Goal: Task Accomplishment & Management: Manage account settings

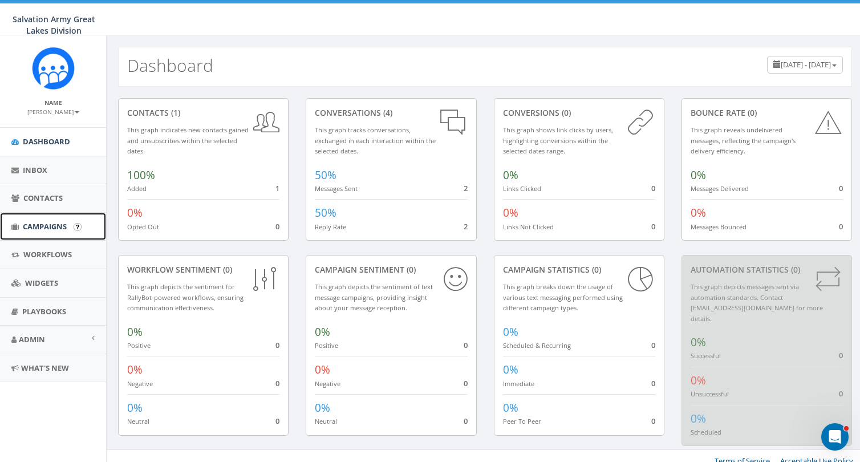
click at [46, 226] on span "Campaigns" at bounding box center [45, 226] width 44 height 10
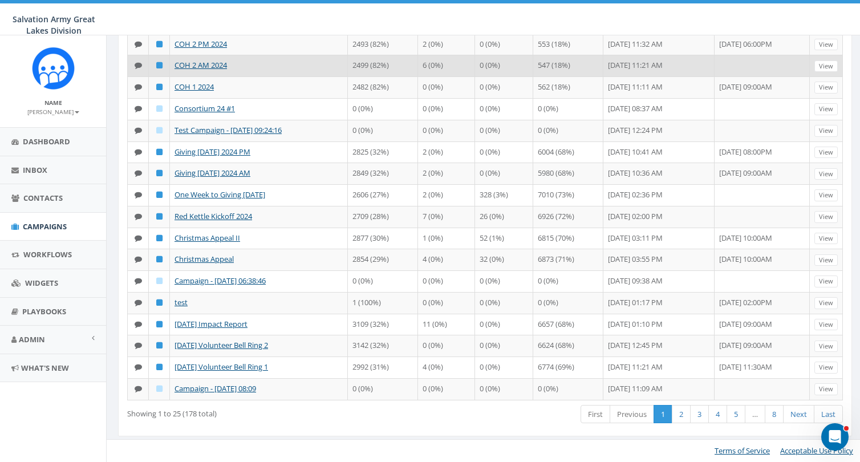
scroll to position [352, 0]
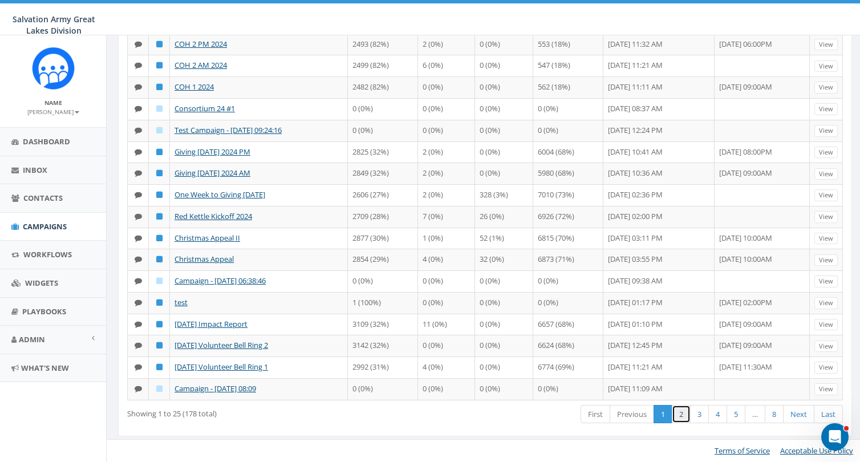
click at [677, 412] on link "2" at bounding box center [681, 414] width 19 height 19
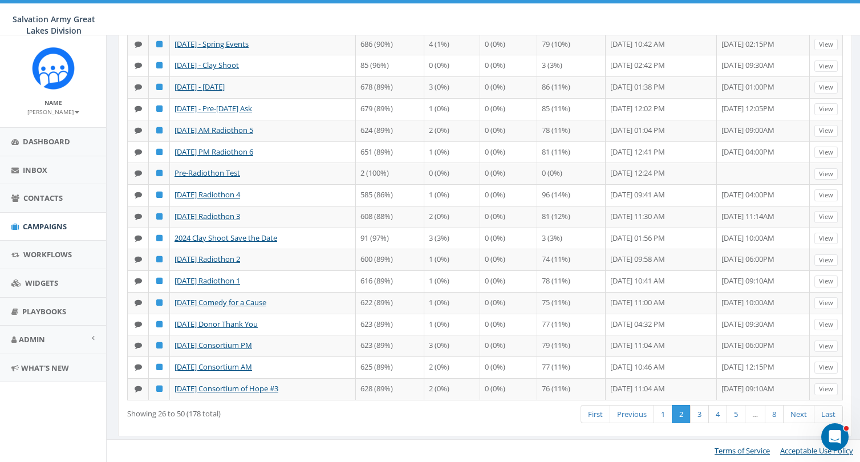
scroll to position [305, 0]
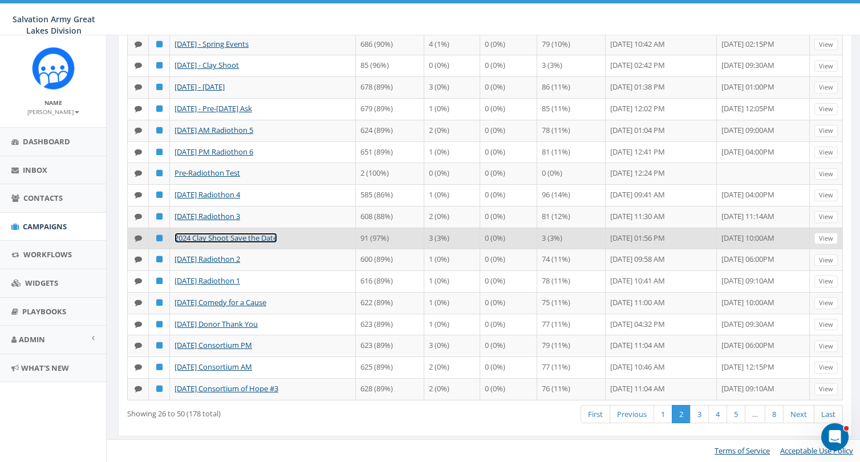
click at [258, 238] on link "2024 Clay Shoot Save the Date" at bounding box center [226, 238] width 103 height 10
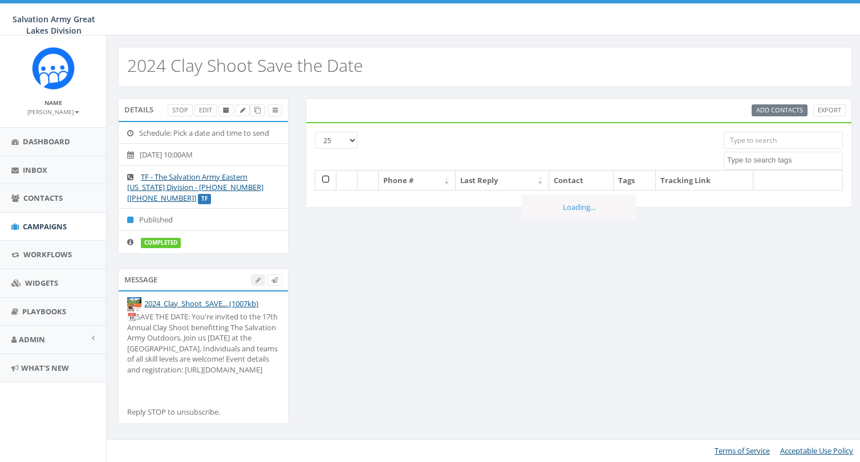
select select
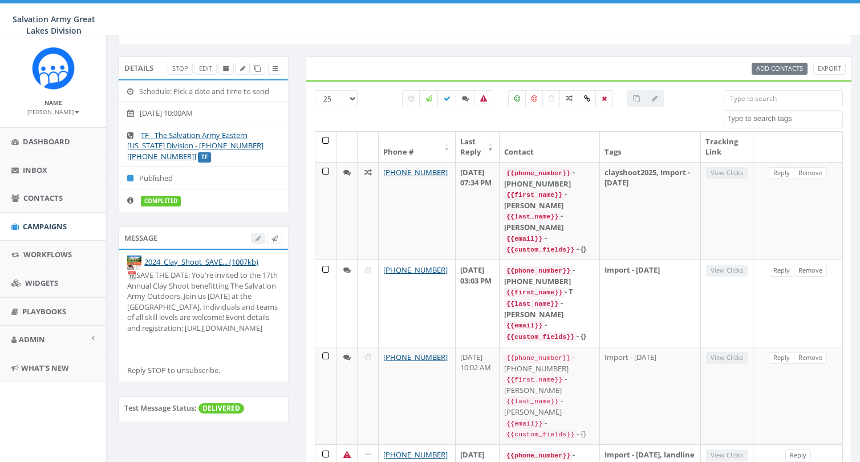
scroll to position [48, 0]
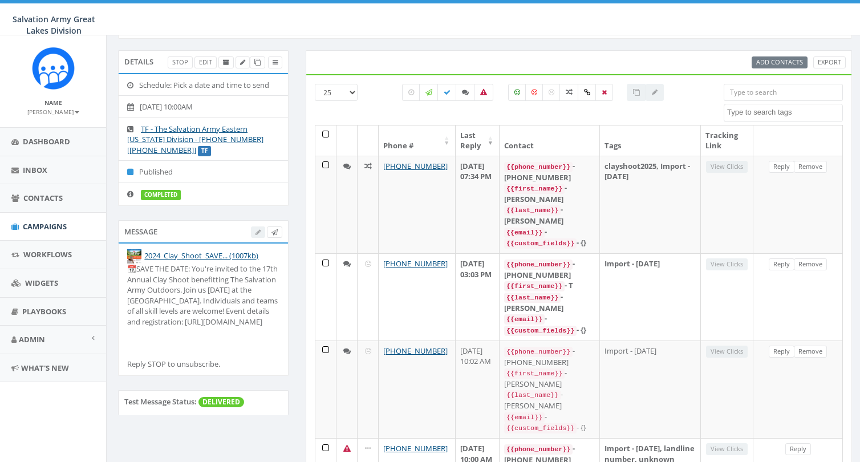
click at [232, 316] on div "📆SAVE THE DATE: You're invited to the 17th Annual Clay Shoot benefitting The Sa…" at bounding box center [203, 317] width 152 height 106
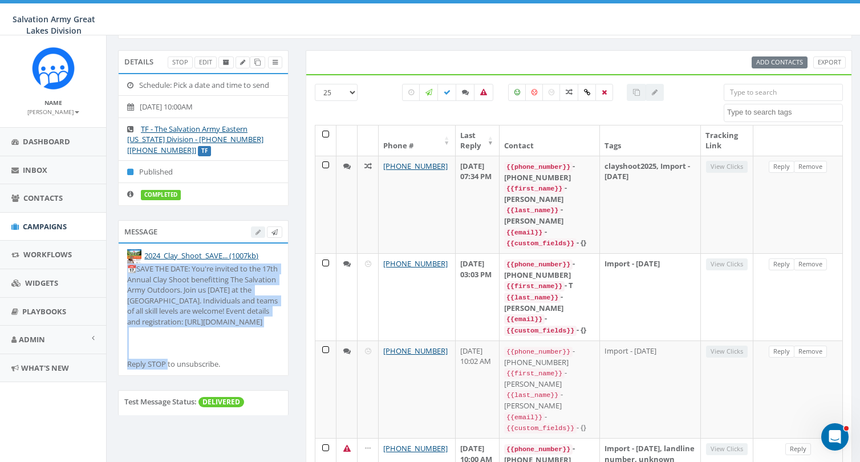
drag, startPoint x: 277, startPoint y: 321, endPoint x: 124, endPoint y: 270, distance: 160.9
click at [124, 270] on li "2024_Clay_Shoot_SAVE... (1007kb) 📆SAVE THE DATE: You're invited to the 17th Ann…" at bounding box center [203, 310] width 169 height 132
copy div "📆SAVE THE DATE: You're invited to the 17th Annual Clay Shoot benefitting The Sa…"
click at [222, 313] on div "📆SAVE THE DATE: You're invited to the 17th Annual Clay Shoot benefitting The Sa…" at bounding box center [203, 317] width 152 height 106
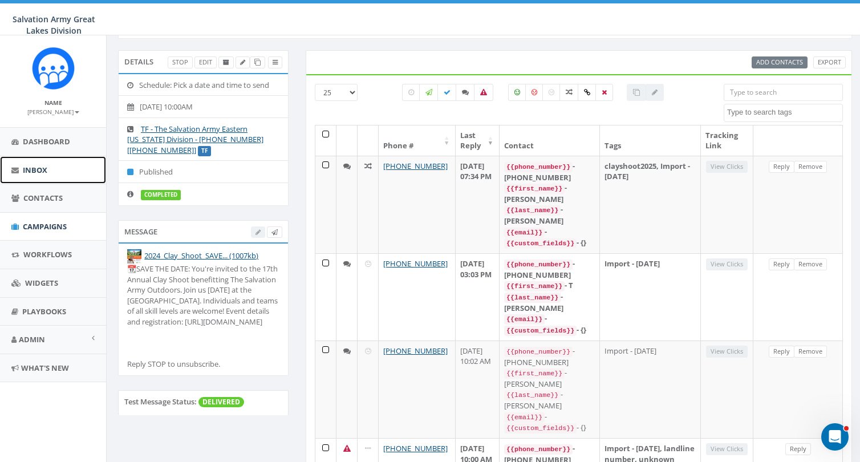
click at [45, 172] on span "Inbox" at bounding box center [35, 170] width 25 height 10
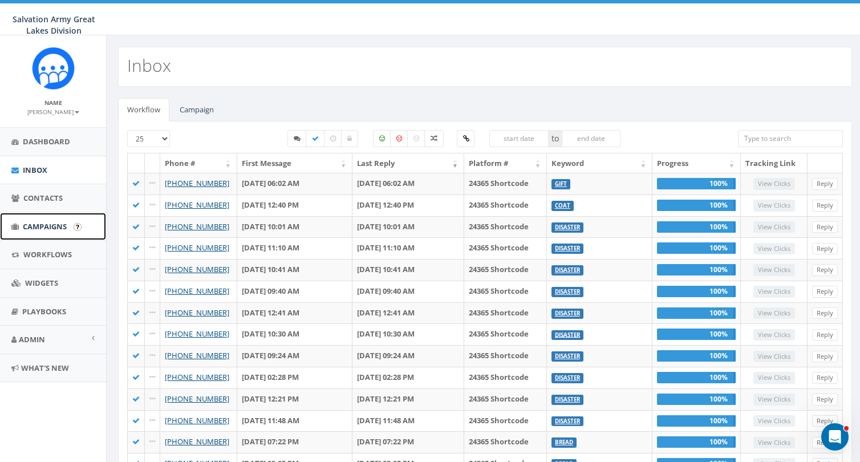
click at [44, 225] on span "Campaigns" at bounding box center [45, 226] width 44 height 10
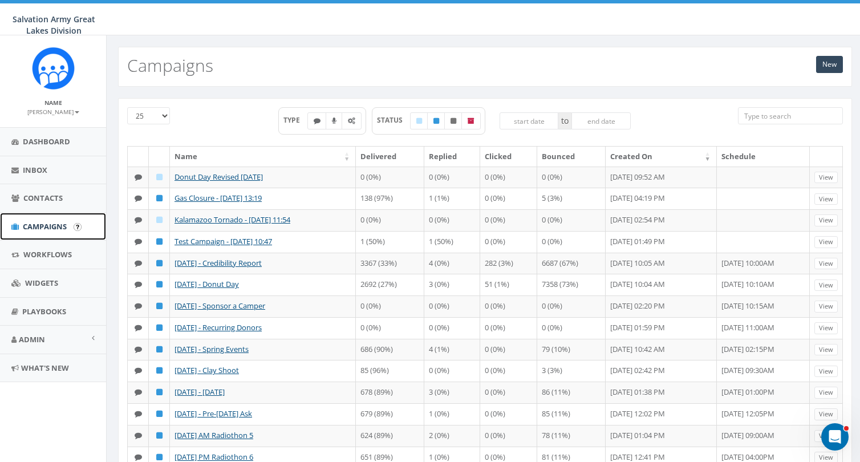
click at [48, 232] on link "Campaigns" at bounding box center [53, 227] width 106 height 28
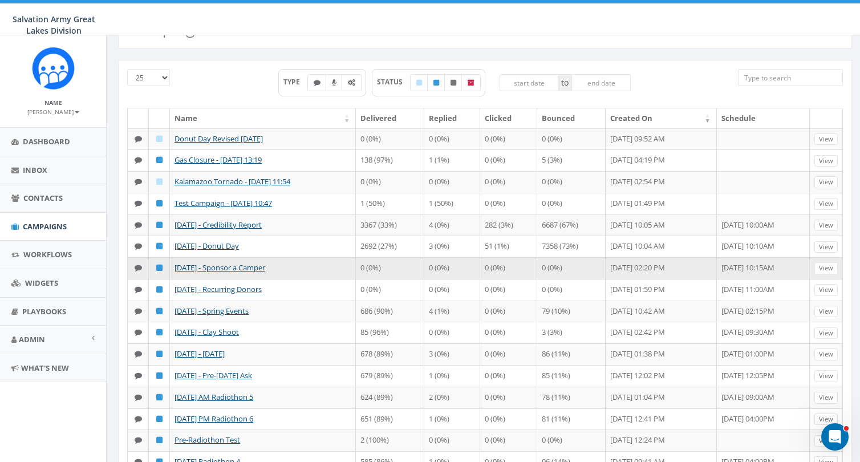
scroll to position [42, 0]
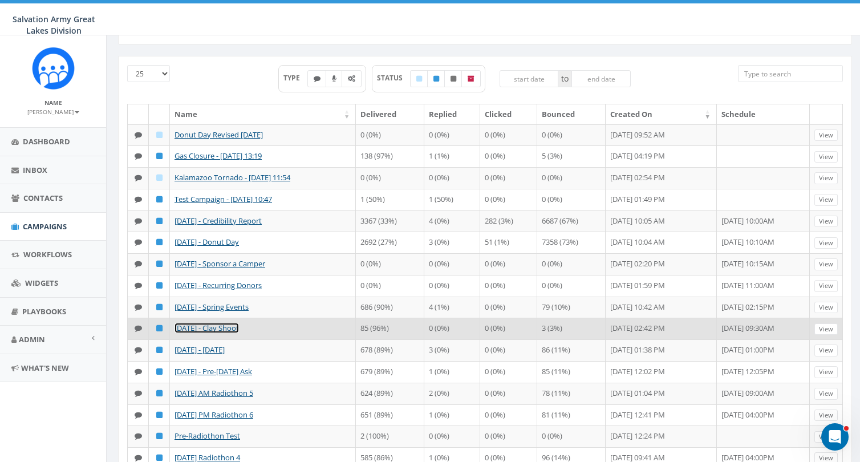
click at [230, 328] on link "4/5/2024 - Clay Shoot" at bounding box center [207, 328] width 64 height 10
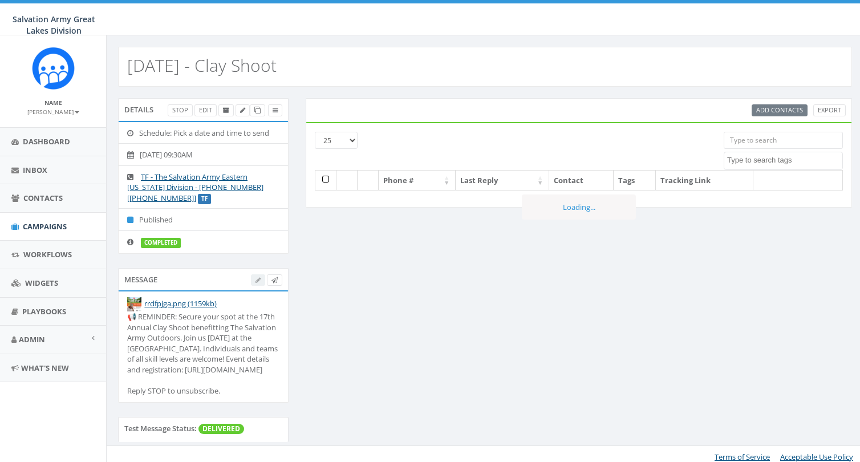
select select
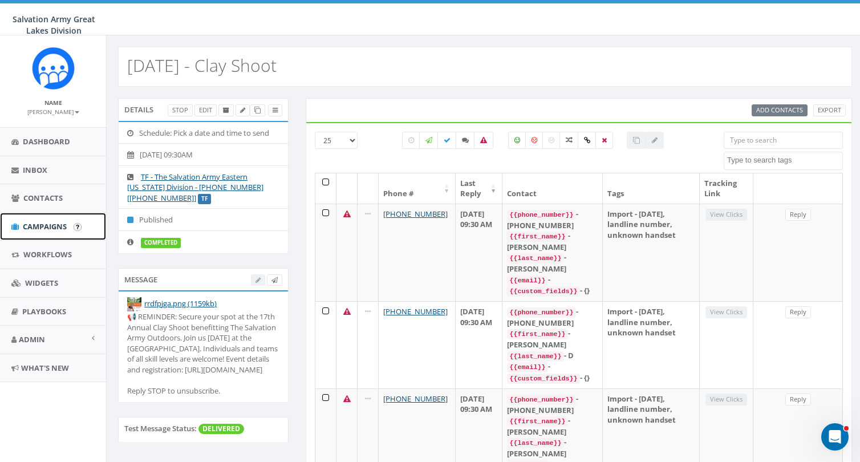
click at [38, 227] on span "Campaigns" at bounding box center [45, 226] width 44 height 10
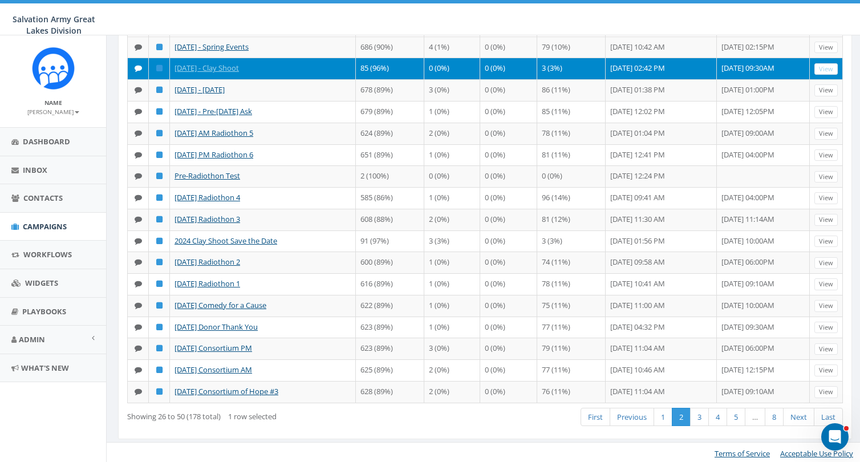
scroll to position [305, 0]
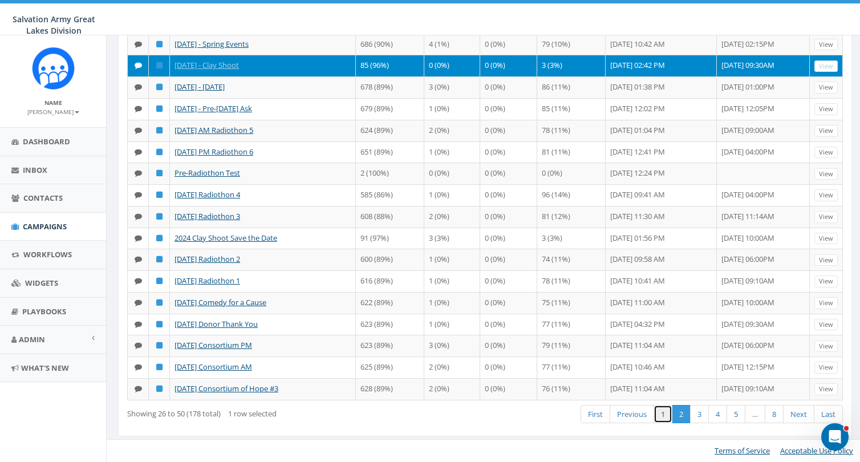
click at [657, 416] on link "1" at bounding box center [663, 414] width 19 height 19
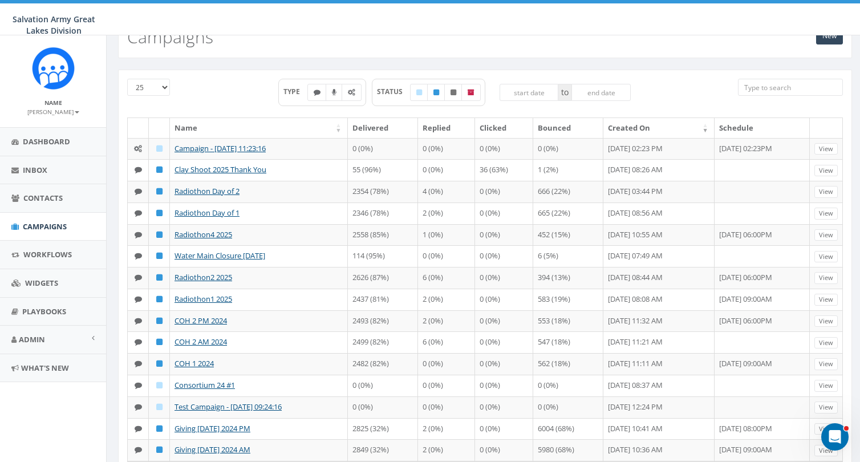
scroll to position [0, 0]
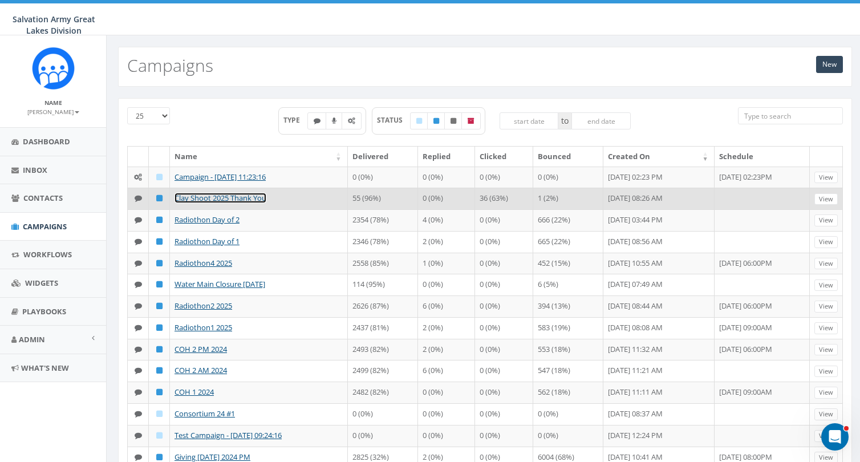
click at [237, 199] on link "Clay Shoot 2025 Thank You" at bounding box center [221, 198] width 92 height 10
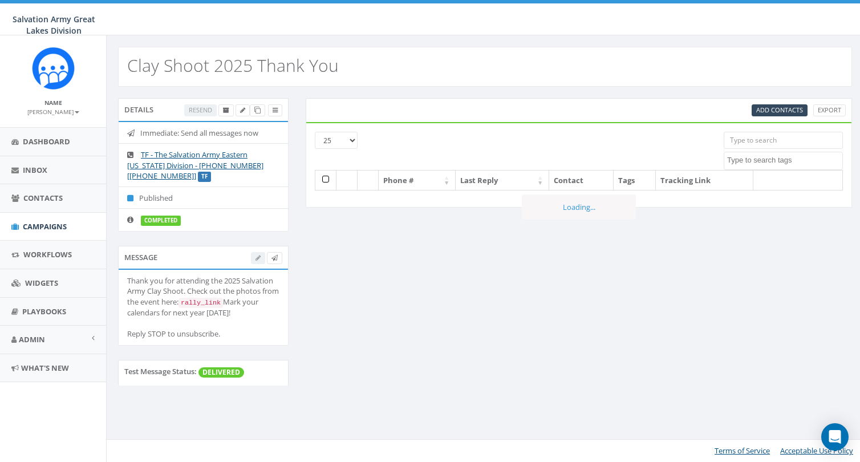
select select
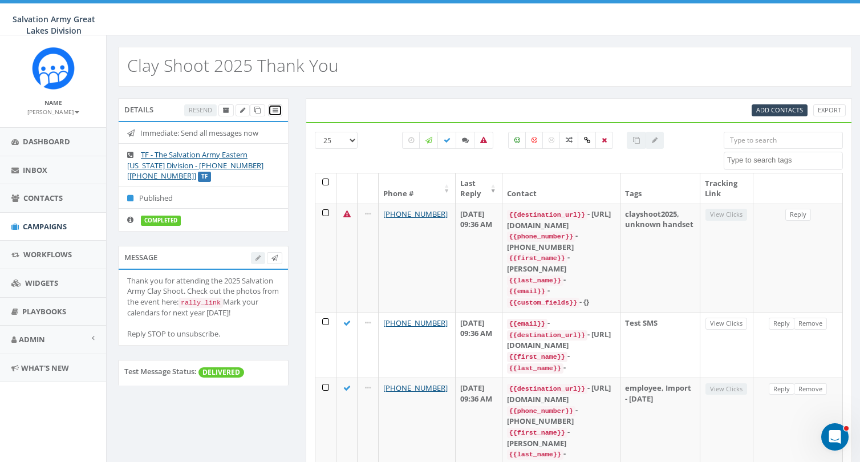
click at [276, 109] on icon at bounding box center [275, 110] width 5 height 6
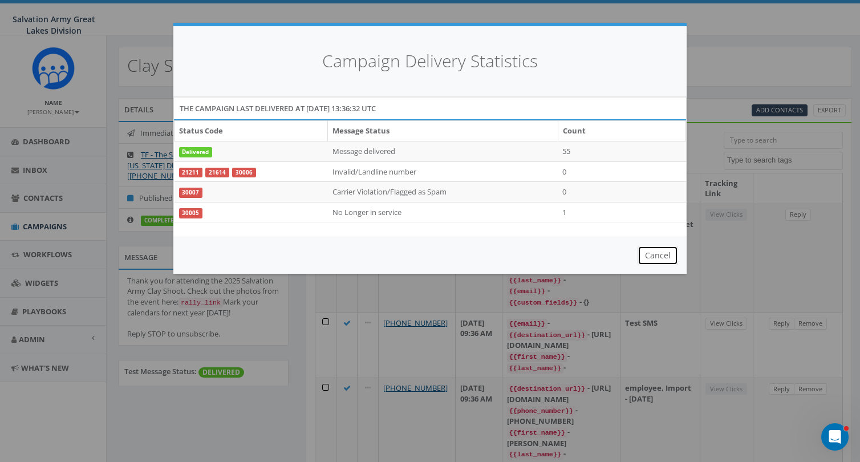
click at [658, 256] on button "Cancel" at bounding box center [658, 255] width 41 height 19
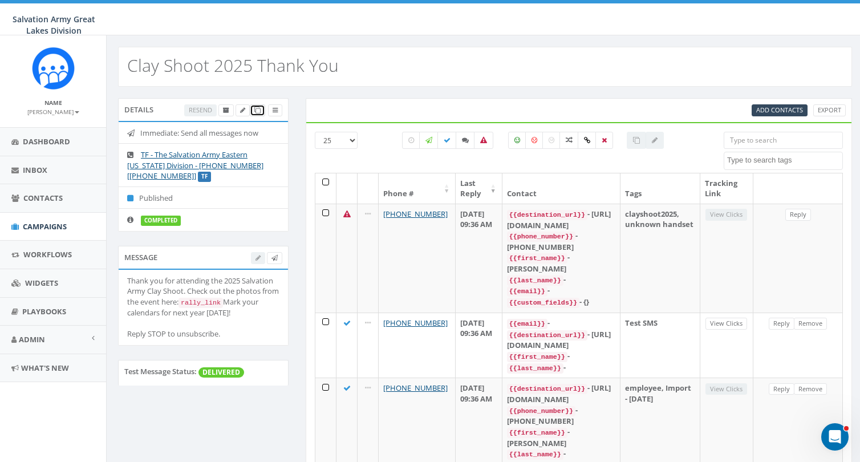
click at [256, 111] on icon at bounding box center [257, 110] width 6 height 6
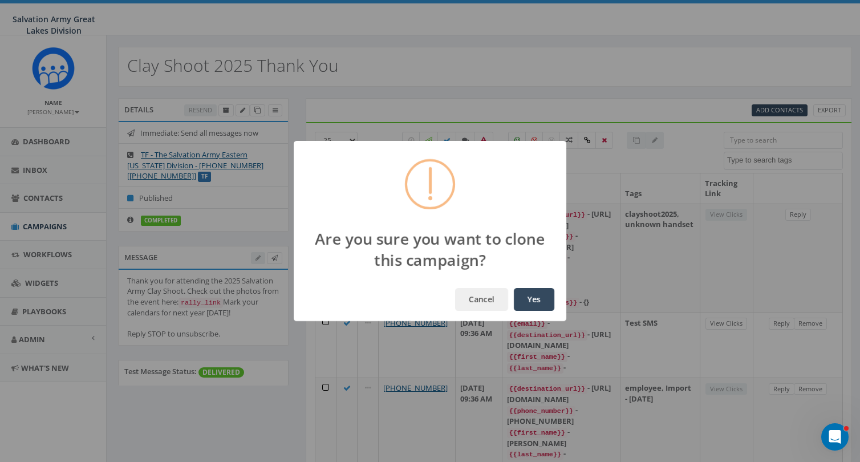
click at [537, 298] on button "Yes" at bounding box center [534, 299] width 41 height 23
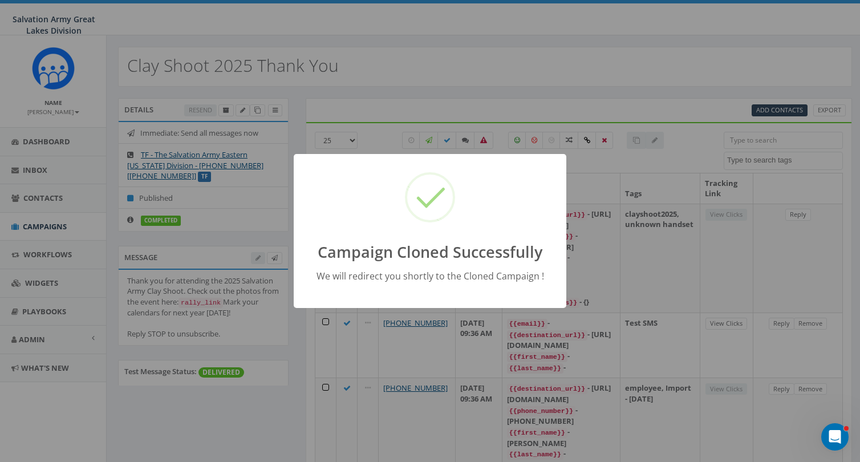
click at [39, 228] on div "Campaign Cloned Successfully We will redirect you shortly to the Cloned Campaig…" at bounding box center [430, 231] width 860 height 462
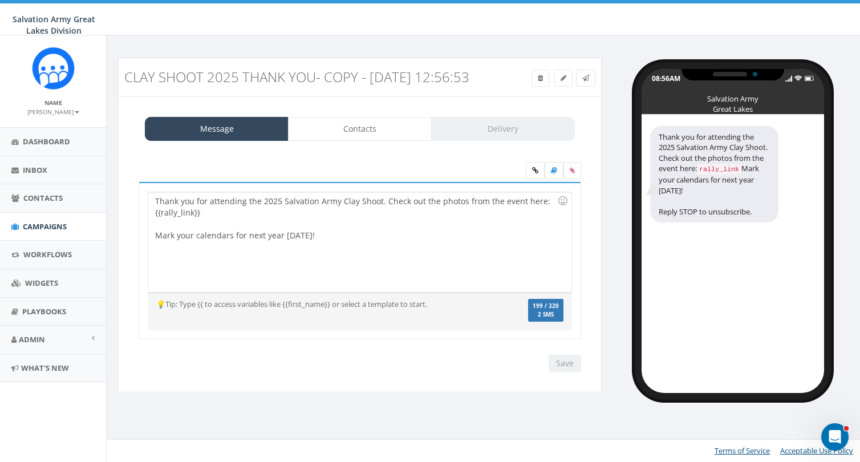
click at [346, 245] on div "Thank you for attending the 2025 Salvation Army Clay Shoot. Check out the photo…" at bounding box center [359, 242] width 423 height 100
click at [543, 215] on div "Thank you for attending the 2025 Salvation Army Clay Shoot. Check out the photo…" at bounding box center [359, 242] width 423 height 100
drag, startPoint x: 547, startPoint y: 217, endPoint x: 197, endPoint y: 208, distance: 349.8
click at [197, 208] on div "Thank you for attending the 2025 Salvation Army Clay Shoot. Check out the photo…" at bounding box center [359, 242] width 423 height 100
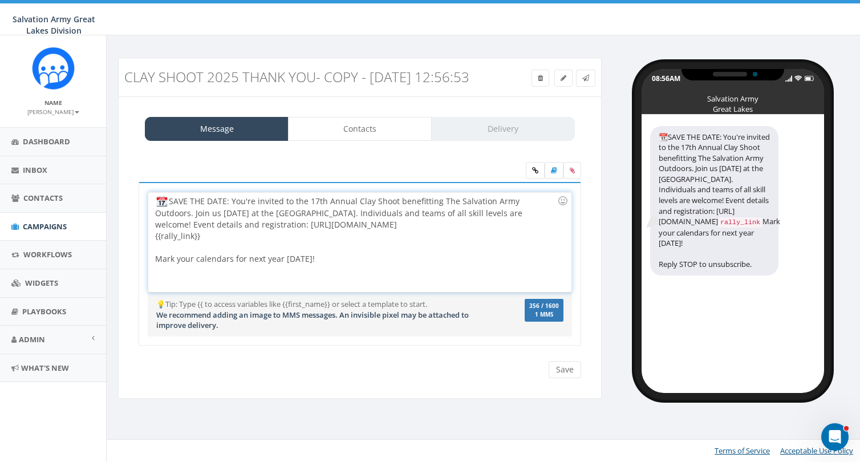
click at [315, 216] on div "SAVE THE DATE: You're invited to the 17th Annual Clay Shoot benefitting The Sal…" at bounding box center [359, 242] width 423 height 100
click at [243, 229] on div "SAVE THE DATE: You're invited to the 17th Annual Clay Shoot benefitting The Sal…" at bounding box center [359, 242] width 423 height 100
drag, startPoint x: 212, startPoint y: 229, endPoint x: 183, endPoint y: 231, distance: 28.6
click at [183, 231] on div "SAVE THE DATE: You're invited to the 17th Annual Clay Shoot benefitting The Sal…" at bounding box center [359, 242] width 423 height 100
click at [334, 238] on div "SAVE THE DATE: You're invited to the 17th Annual Clay Shoot benefitting The Sal…" at bounding box center [359, 242] width 423 height 100
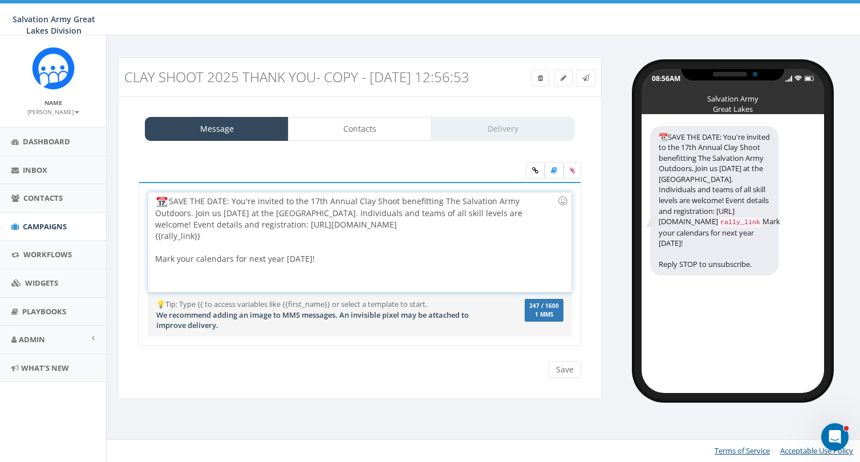
click at [314, 217] on div "SAVE THE DATE: You're invited to the 17th Annual Clay Shoot benefitting The Sal…" at bounding box center [359, 242] width 423 height 100
click at [362, 233] on div "SAVE THE DATE: You're invited to the 19th Annual Clay Shoot benefitting The Sal…" at bounding box center [359, 242] width 423 height 100
drag, startPoint x: 232, startPoint y: 217, endPoint x: 169, endPoint y: 217, distance: 62.2
click at [169, 217] on div "SAVE THE DATE: You're invited to the 19th Annual Clay Shoot benefitting The Sal…" at bounding box center [359, 242] width 423 height 100
click at [303, 250] on div "You're invited to the 19th Annual Clay Shoot benefitting The Salvation Army Out…" at bounding box center [359, 242] width 423 height 100
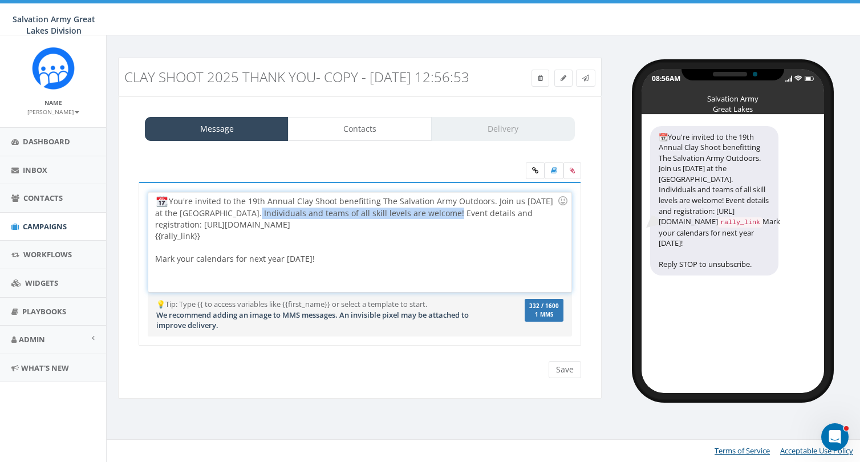
drag, startPoint x: 431, startPoint y: 228, endPoint x: 237, endPoint y: 231, distance: 194.0
click at [237, 231] on div "You're invited to the 19th Annual Clay Shoot benefitting The Salvation Army Out…" at bounding box center [359, 242] width 423 height 100
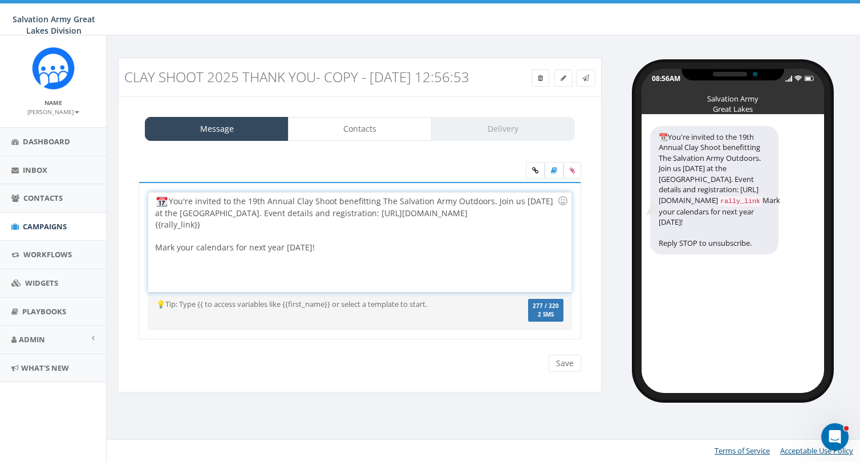
drag, startPoint x: 447, startPoint y: 233, endPoint x: 350, endPoint y: 232, distance: 97.6
click at [350, 232] on div "You're invited to the 19th Annual Clay Shoot benefitting The Salvation Army Out…" at bounding box center [359, 242] width 423 height 100
click at [223, 240] on div "You're invited to the 19th Annual Clay Shoot benefitting The Salvation Army Out…" at bounding box center [359, 242] width 423 height 100
drag, startPoint x: 211, startPoint y: 241, endPoint x: 152, endPoint y: 241, distance: 59.3
click at [152, 241] on div "You're invited to the 19th Annual Clay Shoot benefitting The Salvation Army Out…" at bounding box center [359, 242] width 423 height 100
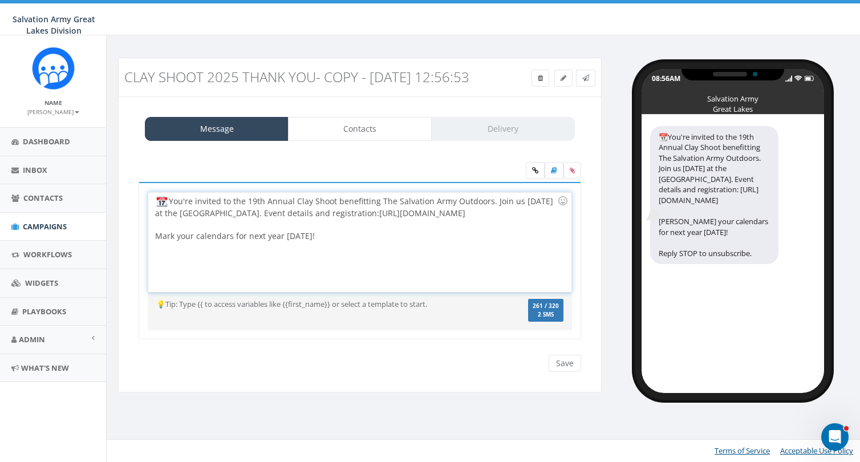
drag, startPoint x: 346, startPoint y: 251, endPoint x: 152, endPoint y: 242, distance: 194.7
click at [152, 242] on div "You're invited to the 19th Annual Clay Shoot benefitting The Salvation Army Out…" at bounding box center [359, 242] width 423 height 100
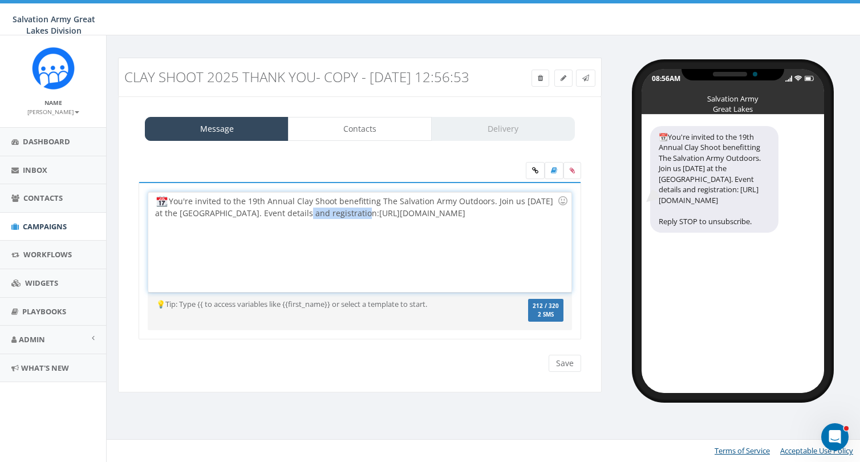
drag, startPoint x: 345, startPoint y: 229, endPoint x: 285, endPoint y: 230, distance: 59.3
click at [285, 230] on div "You're invited to the 19th Annual Clay Shoot benefitting The Salvation Army Out…" at bounding box center [359, 242] width 423 height 100
click at [344, 231] on div "You're invited to the 19th Annual Clay Shoot benefitting The Salvation Army Out…" at bounding box center [359, 242] width 423 height 100
drag, startPoint x: 345, startPoint y: 229, endPoint x: 237, endPoint y: 230, distance: 107.8
click at [237, 230] on div "You're invited to the 19th Annual Clay Shoot benefitting The Salvation Army Out…" at bounding box center [359, 242] width 423 height 100
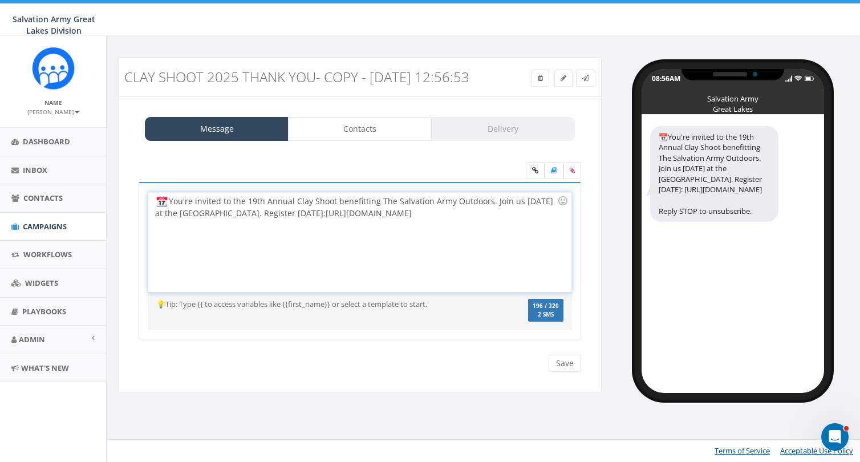
click at [403, 228] on div "You're invited to the 19th Annual Clay Shoot benefitting The Salvation Army Out…" at bounding box center [359, 242] width 423 height 100
click at [488, 217] on div "You're invited to the 19th Annual Clay Shoot benefitting The Salvation Army Out…" at bounding box center [359, 242] width 423 height 100
drag, startPoint x: 285, startPoint y: 231, endPoint x: 538, endPoint y: 221, distance: 252.9
click at [538, 221] on div "You're invited to the 19th Annual Clay Shoot benefitting The Salvation Army Out…" at bounding box center [359, 242] width 423 height 100
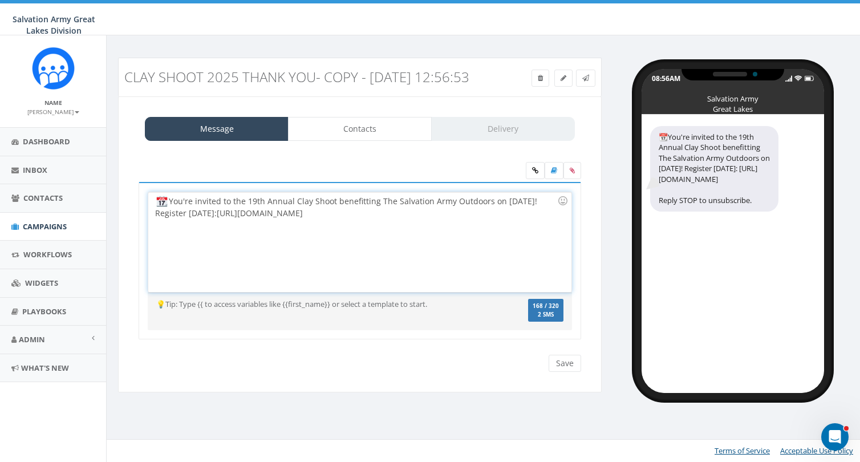
click at [490, 258] on div "You're invited to the 19th Annual Clay Shoot benefitting The Salvation Army Out…" at bounding box center [359, 242] width 423 height 100
click at [169, 217] on div "You're invited to the 19th Annual Clay Shoot benefitting The Salvation Army Out…" at bounding box center [359, 242] width 423 height 100
click at [314, 228] on div "You're invited to the 19th Annual Clay Shoot benefitting The Salvation Army Out…" at bounding box center [359, 242] width 423 height 100
click at [547, 318] on span "2 SMS" at bounding box center [546, 315] width 26 height 6
click at [172, 219] on div "You're invited to the 19th Annual Clay Shoot benefitting The Salvation Army Out…" at bounding box center [359, 242] width 423 height 100
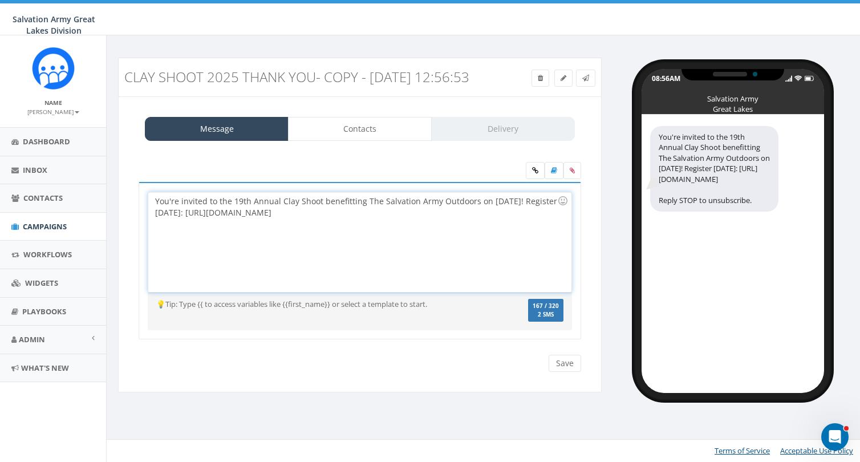
click at [155, 216] on div "You're invited to the 19th Annual Clay Shoot benefitting The Salvation Army Out…" at bounding box center [359, 242] width 423 height 100
click at [525, 217] on div "You're invited to the 19th Annual Clay Shoot benefitting The Salvation Army Out…" at bounding box center [359, 242] width 423 height 100
click at [294, 243] on div "You're invited to the 19th Annual Clay Shoot benefitting The Salvation Army Out…" at bounding box center [359, 242] width 423 height 100
click at [526, 218] on div "You're invited to the 19th Annual Clay Shoot benefitting The Salvation Army Out…" at bounding box center [359, 242] width 423 height 100
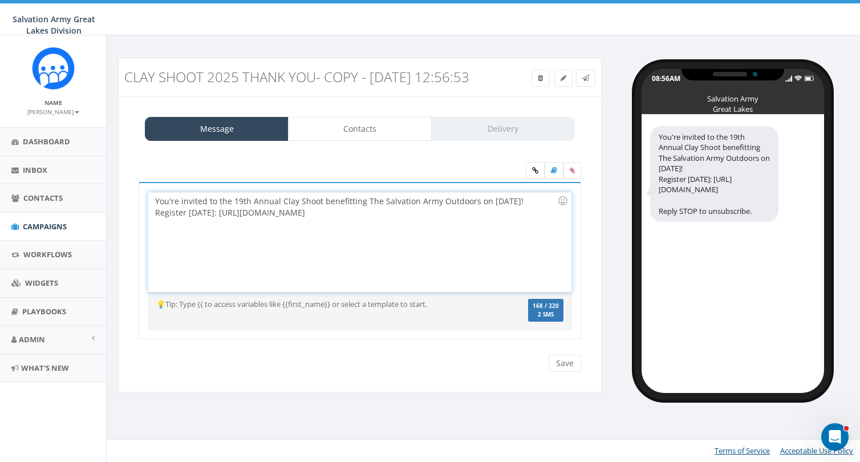
click at [155, 214] on div "You're invited to the 19th Annual Clay Shoot benefitting The Salvation Army Out…" at bounding box center [359, 242] width 423 height 100
click at [562, 211] on div at bounding box center [562, 200] width 19 height 19
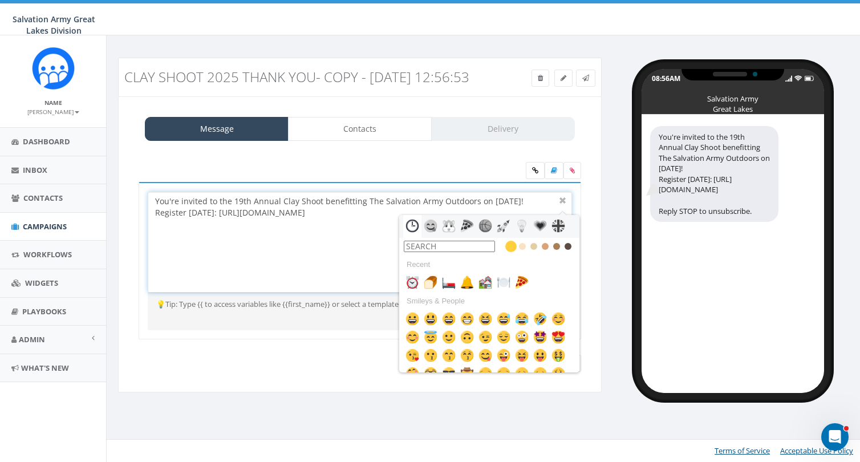
click at [470, 252] on input "text" at bounding box center [449, 246] width 91 height 11
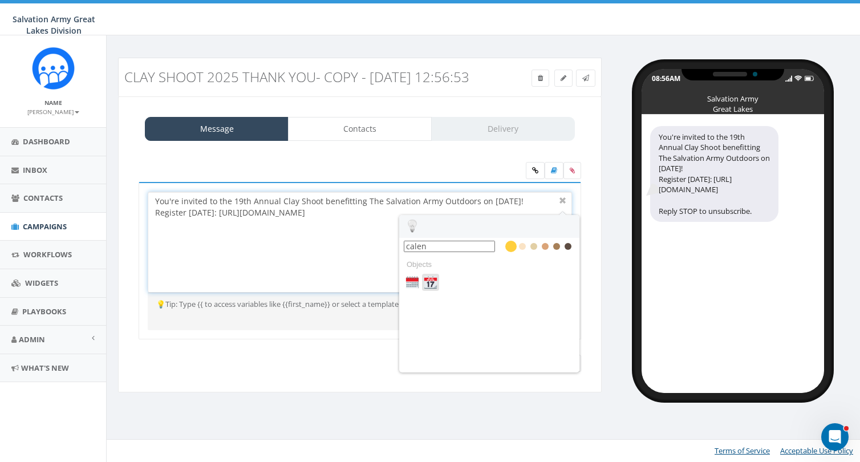
click at [434, 289] on img at bounding box center [431, 283] width 14 height 14
type input "calen"
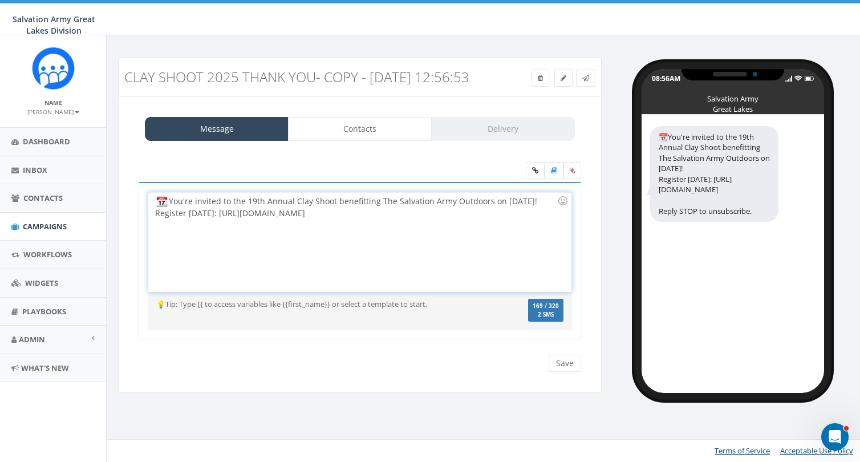
click at [328, 220] on div "You're invited to the 19th Annual Clay Shoot benefitting The Salvation Army Out…" at bounding box center [359, 242] width 423 height 100
click at [330, 228] on div "You're invited to the 19th Annual Clay Shoot benefitting The Salvation Army Out…" at bounding box center [359, 242] width 423 height 100
drag, startPoint x: 313, startPoint y: 230, endPoint x: 213, endPoint y: 230, distance: 100.4
click at [213, 230] on div "You're invited to the 19th Annual Clay Shoot benefitting The Salvation Army Out…" at bounding box center [359, 242] width 423 height 100
click at [537, 174] on icon at bounding box center [535, 170] width 6 height 7
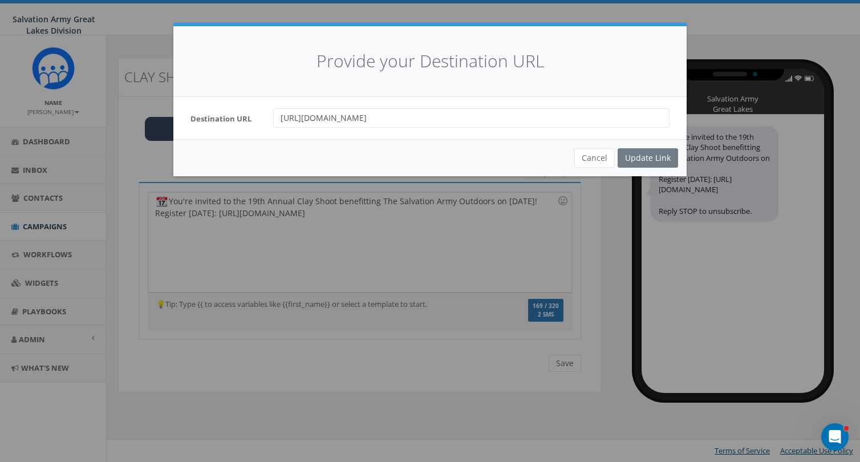
drag, startPoint x: 405, startPoint y: 118, endPoint x: 274, endPoint y: 118, distance: 130.6
click at [274, 118] on input "https://salarmy.us/43jYUon" at bounding box center [471, 117] width 396 height 19
paste input "tsao26"
type input "https://salarmy.us/tsao26"
click at [658, 158] on div "Update Link" at bounding box center [648, 157] width 60 height 19
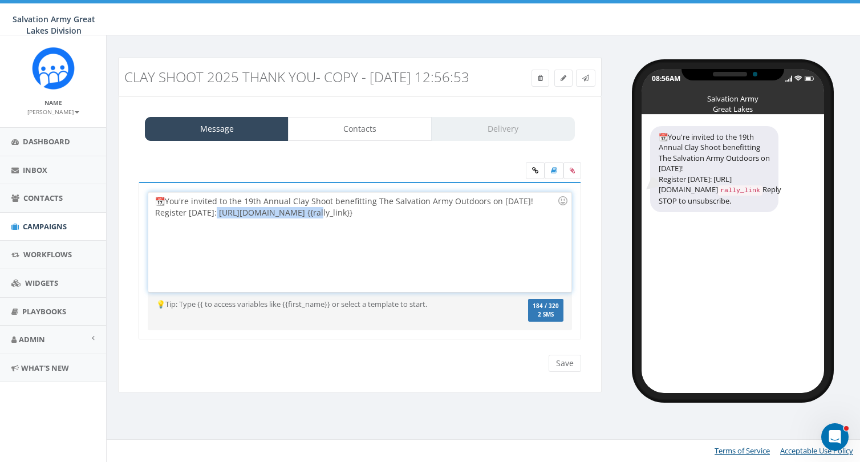
drag, startPoint x: 308, startPoint y: 229, endPoint x: 214, endPoint y: 233, distance: 93.6
click at [213, 233] on div "📆You're invited to the 19th Annual Clay Shoot benefitting The Salvation Army Ou…" at bounding box center [359, 242] width 423 height 100
click at [342, 244] on div "📆You're invited to the 19th Annual Clay Shoot benefitting The Salvation Army Ou…" at bounding box center [359, 242] width 423 height 100
click at [165, 216] on div "📆You're invited to the 19th Annual Clay Shoot benefitting The Salvation Army Ou…" at bounding box center [359, 242] width 423 height 100
click at [398, 232] on div "📆 You're invited to the 19th Annual Clay Shoot benefitting The Salvation Army O…" at bounding box center [359, 242] width 423 height 100
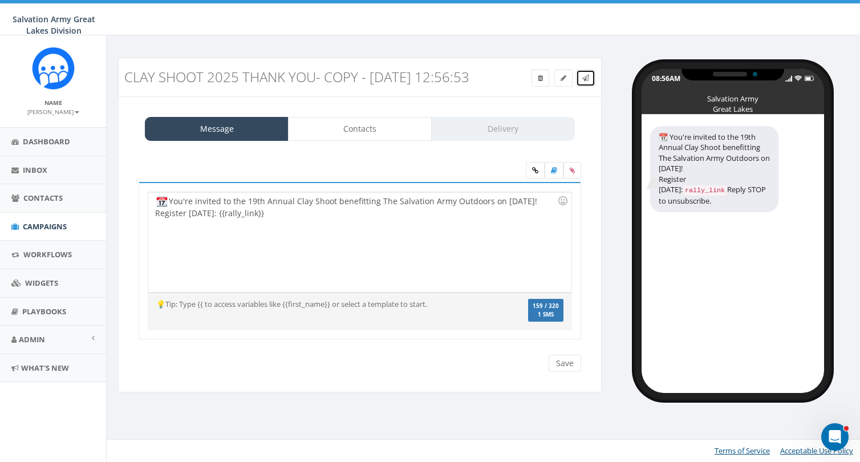
click at [590, 81] on link at bounding box center [585, 78] width 19 height 17
click at [578, 113] on div "Message Contacts Delivery Thank you for attending the 2025 Salvation Army Clay …" at bounding box center [360, 244] width 484 height 297
click at [392, 141] on link "Contacts" at bounding box center [360, 129] width 144 height 24
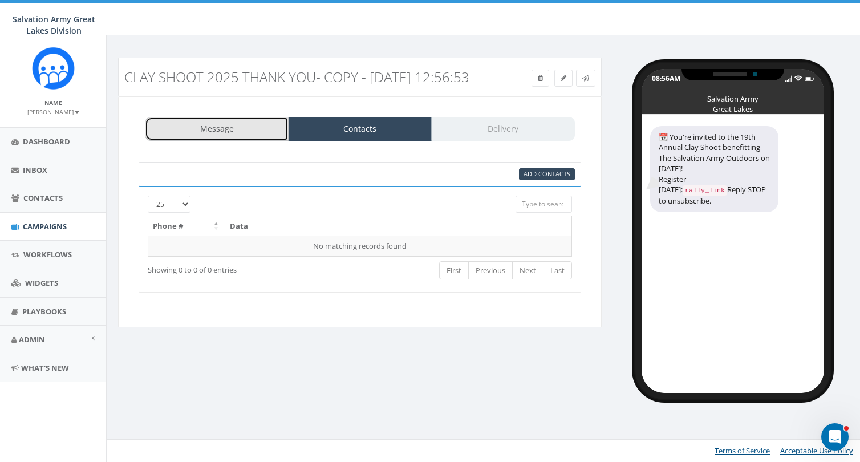
click at [227, 141] on link "Message" at bounding box center [217, 129] width 144 height 24
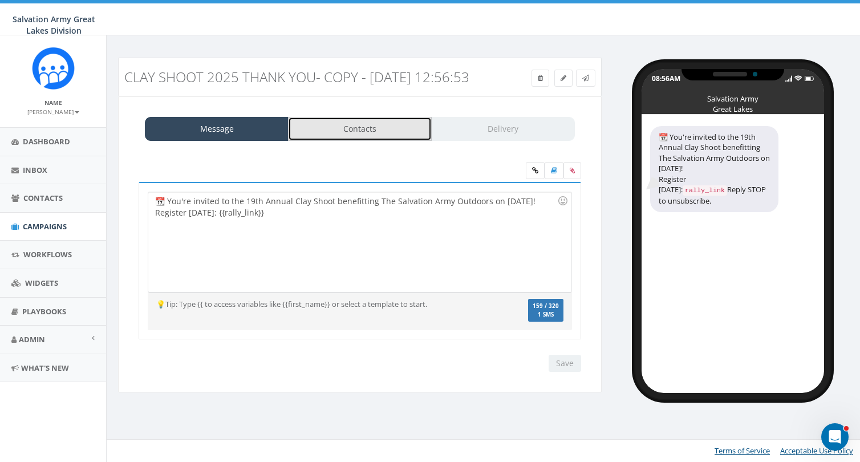
click at [391, 141] on link "Contacts" at bounding box center [360, 129] width 144 height 24
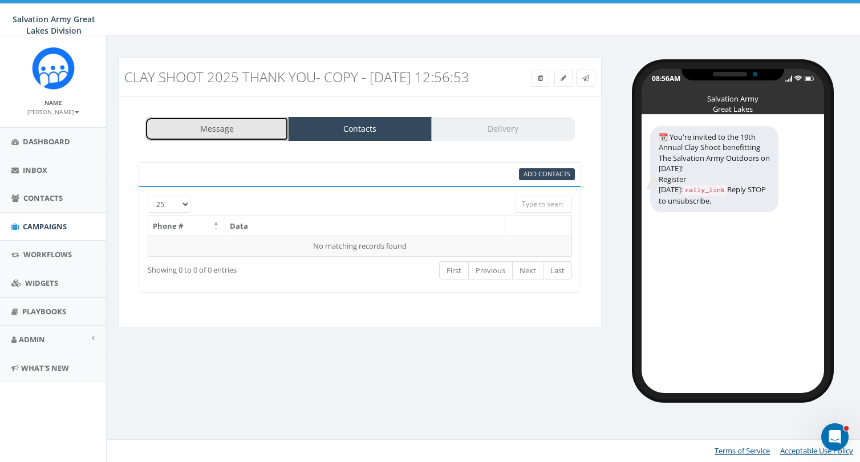
click at [208, 141] on link "Message" at bounding box center [217, 129] width 144 height 24
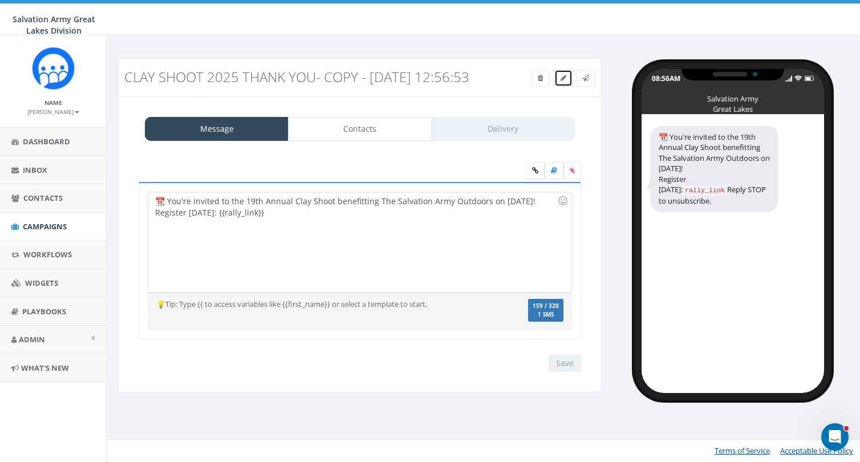
click at [565, 79] on icon at bounding box center [564, 78] width 6 height 7
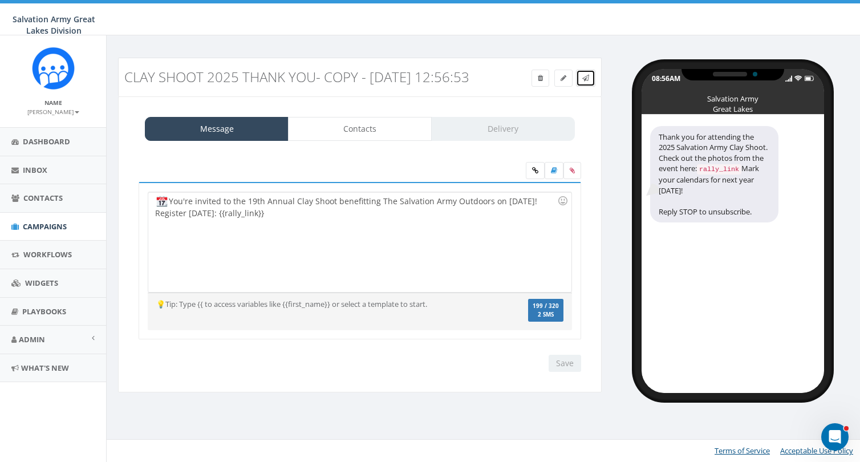
click at [585, 75] on icon at bounding box center [585, 78] width 7 height 7
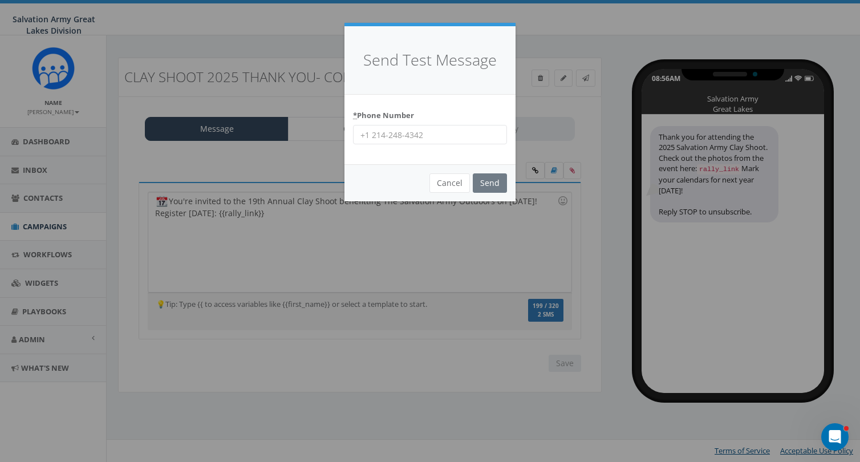
click at [426, 137] on input "* Phone Number" at bounding box center [430, 134] width 154 height 19
click at [445, 136] on input "* Phone Number" at bounding box center [430, 134] width 154 height 19
click at [462, 183] on button "Cancel" at bounding box center [450, 182] width 41 height 19
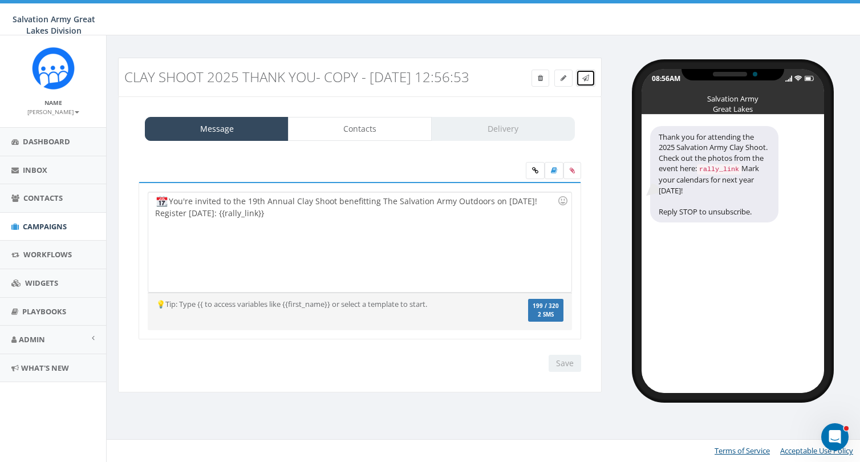
click at [591, 79] on link at bounding box center [585, 78] width 19 height 17
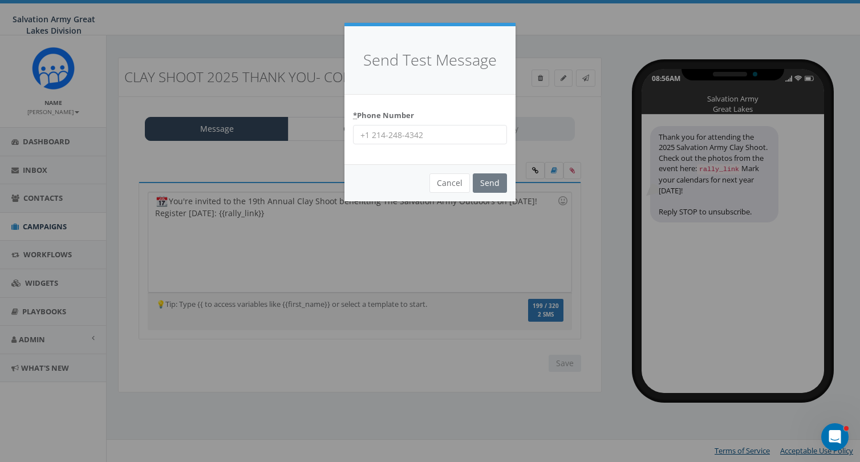
click at [456, 133] on input "* Phone Number" at bounding box center [430, 134] width 154 height 19
type input "2483611872"
click at [452, 185] on button "Cancel" at bounding box center [450, 182] width 41 height 19
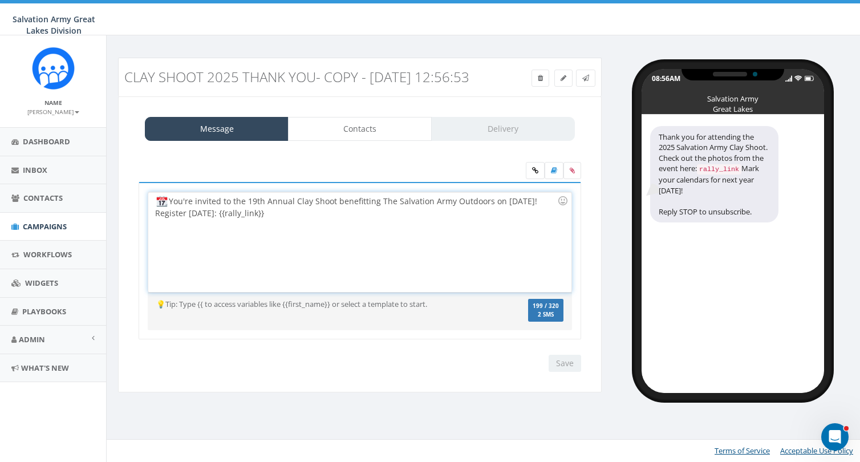
click at [495, 274] on div "You're invited to the 19th Annual Clay Shoot benefitting The Salvation Army Out…" at bounding box center [359, 242] width 423 height 100
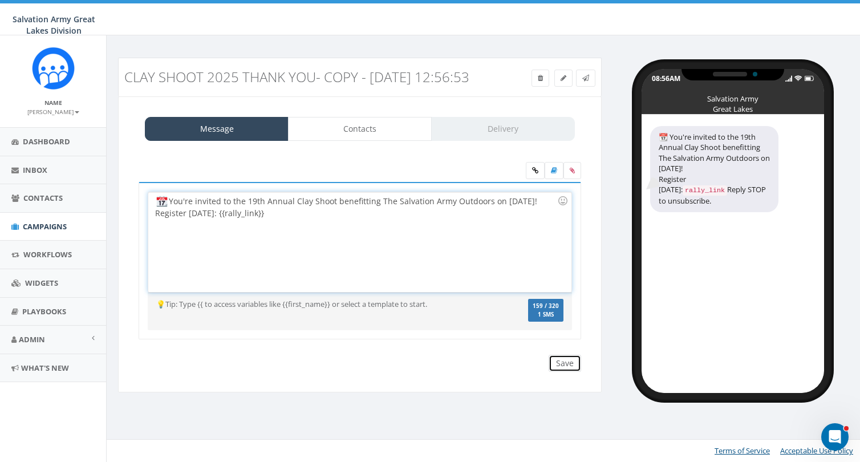
click at [569, 372] on input "Save" at bounding box center [565, 363] width 33 height 17
click at [585, 79] on icon at bounding box center [585, 78] width 7 height 7
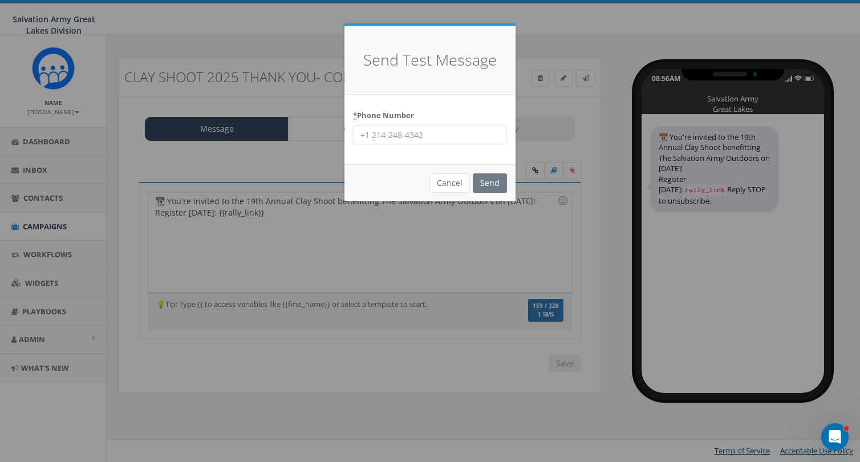
click at [417, 137] on input "* Phone Number" at bounding box center [430, 134] width 154 height 19
type input "2483611872"
click at [497, 184] on input "Send" at bounding box center [490, 182] width 34 height 19
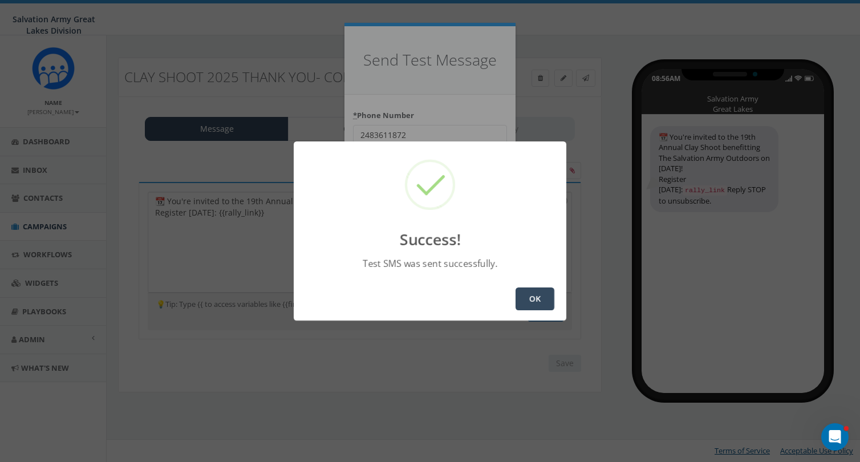
click at [543, 300] on button "OK" at bounding box center [535, 299] width 39 height 23
